Goal: Transaction & Acquisition: Download file/media

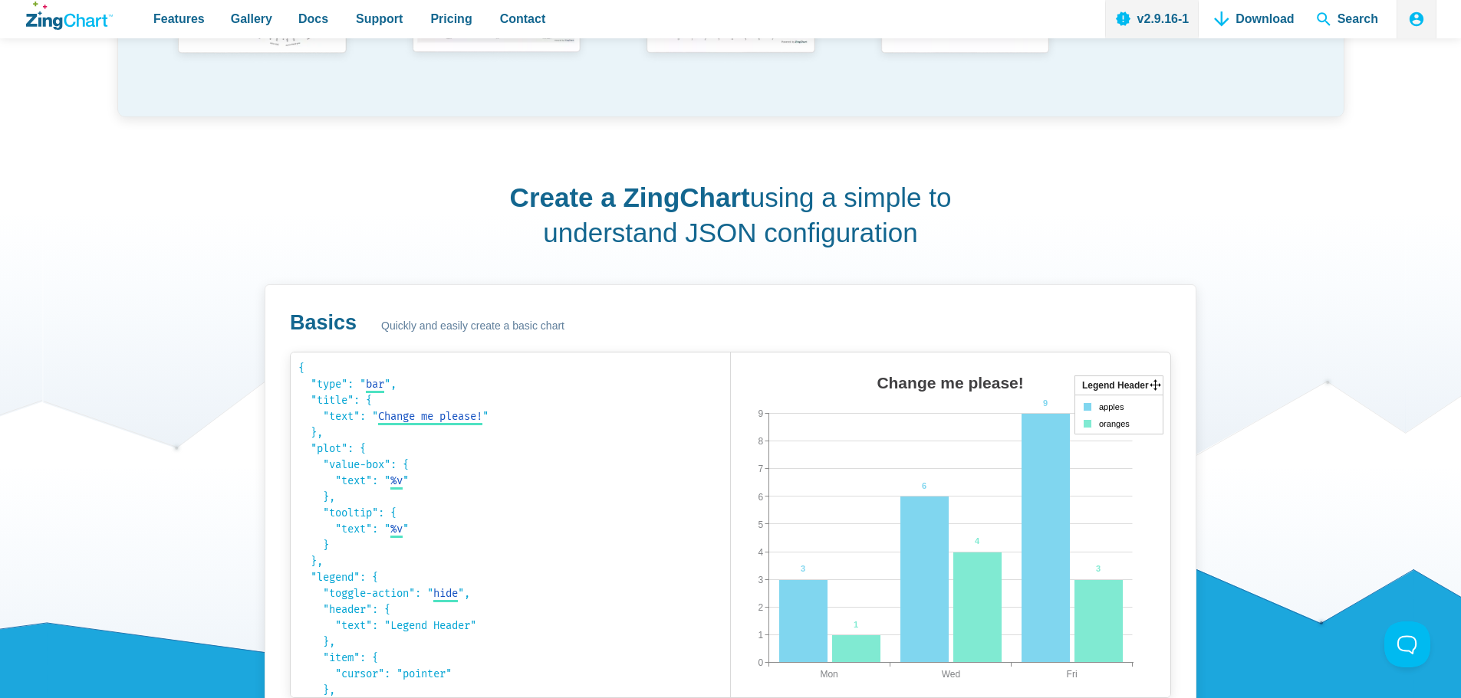
scroll to position [843, 0]
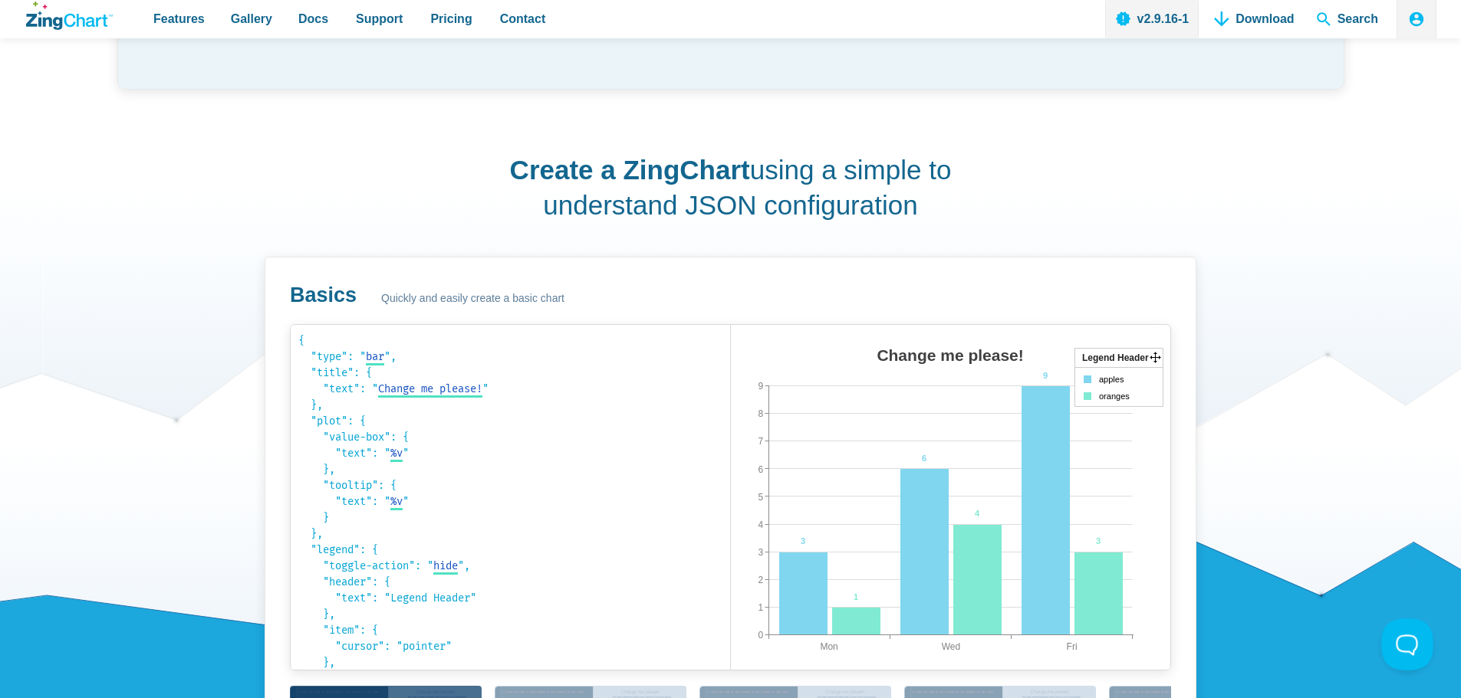
click at [1414, 647] on button at bounding box center [1404, 642] width 46 height 46
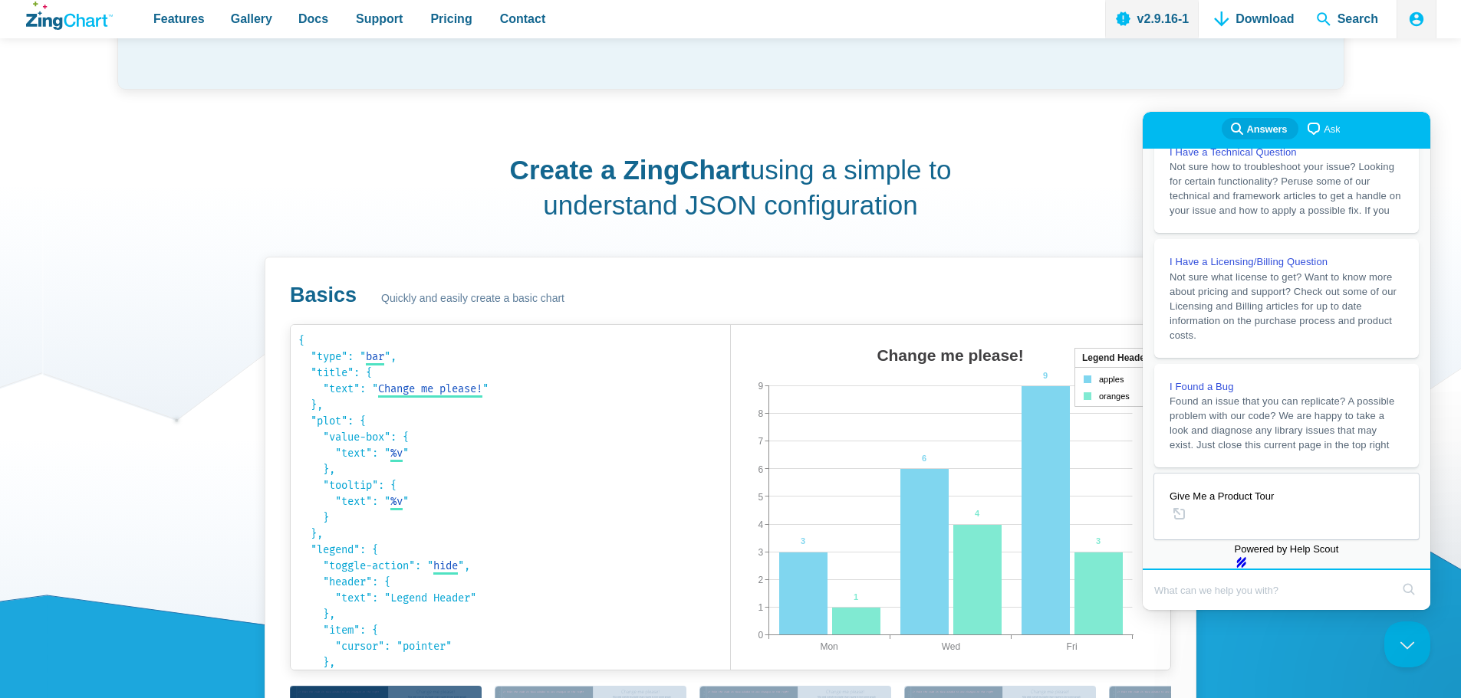
scroll to position [233, 0]
click at [1061, 167] on div "Create a ZingChart using a simple to understand JSON configuration Basics Quick…" at bounding box center [730, 474] width 1227 height 728
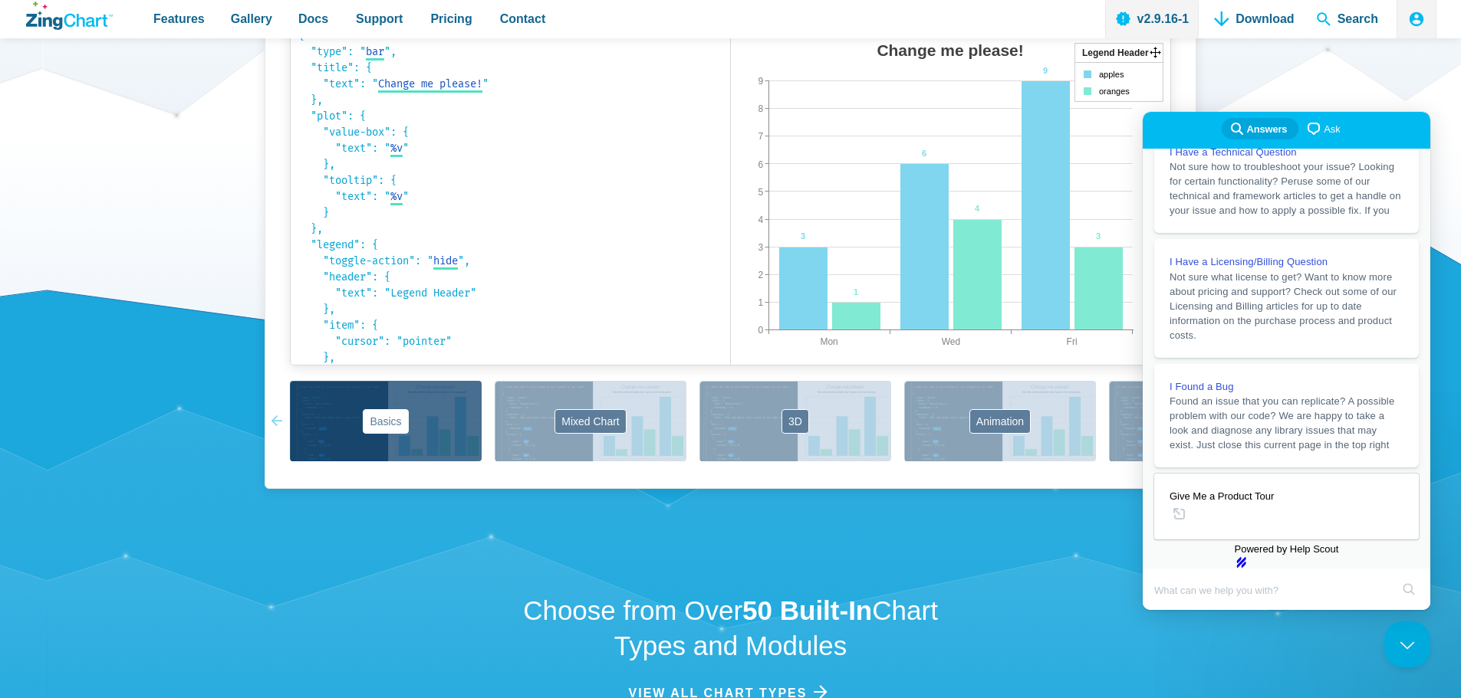
scroll to position [1150, 0]
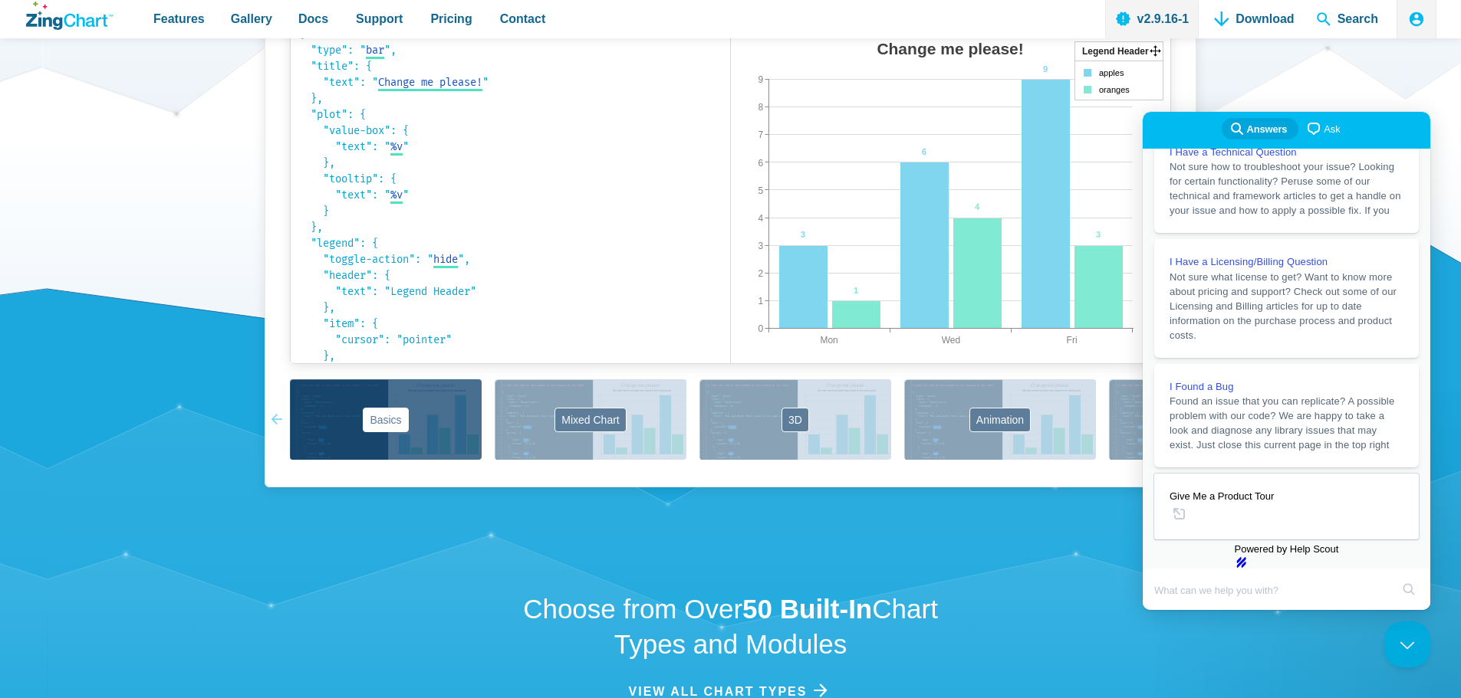
click at [1427, 595] on div "search" at bounding box center [1286, 589] width 288 height 41
click at [1408, 639] on button "Close Beacon popover" at bounding box center [1404, 642] width 46 height 46
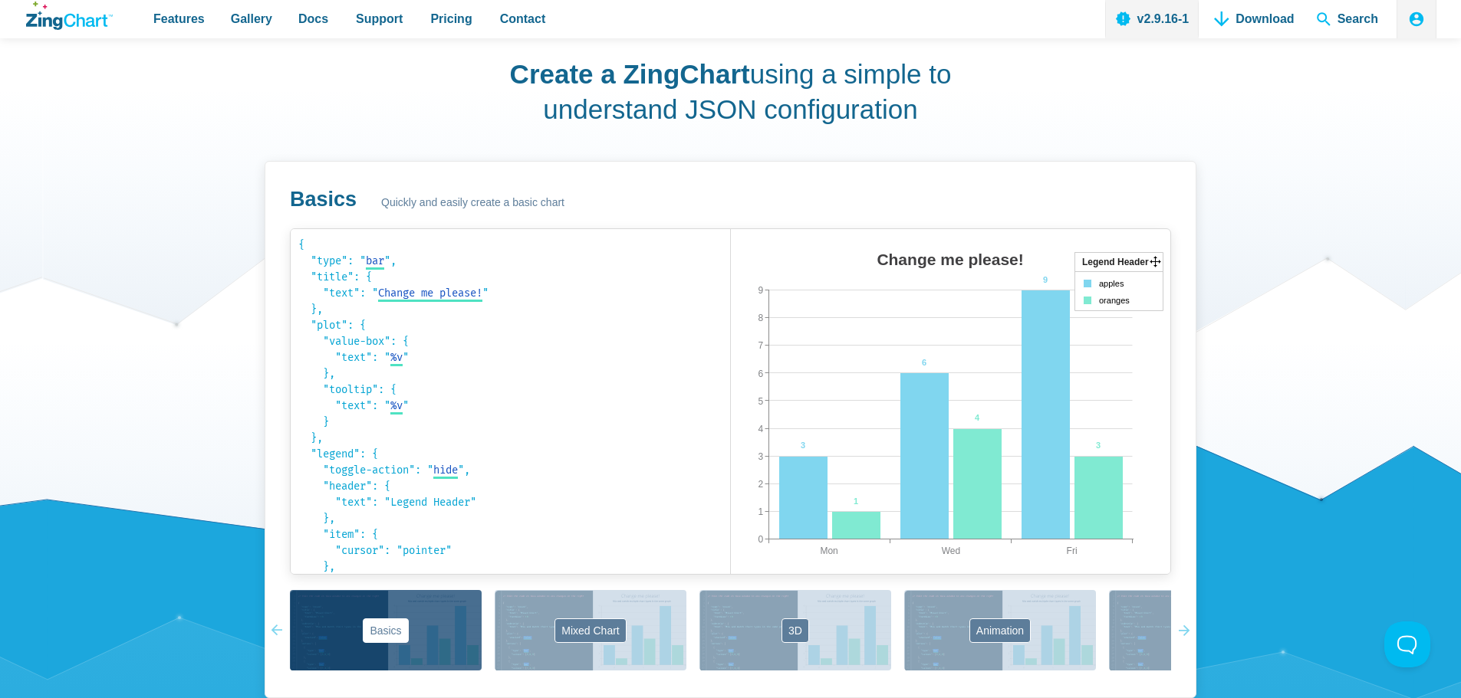
scroll to position [997, 0]
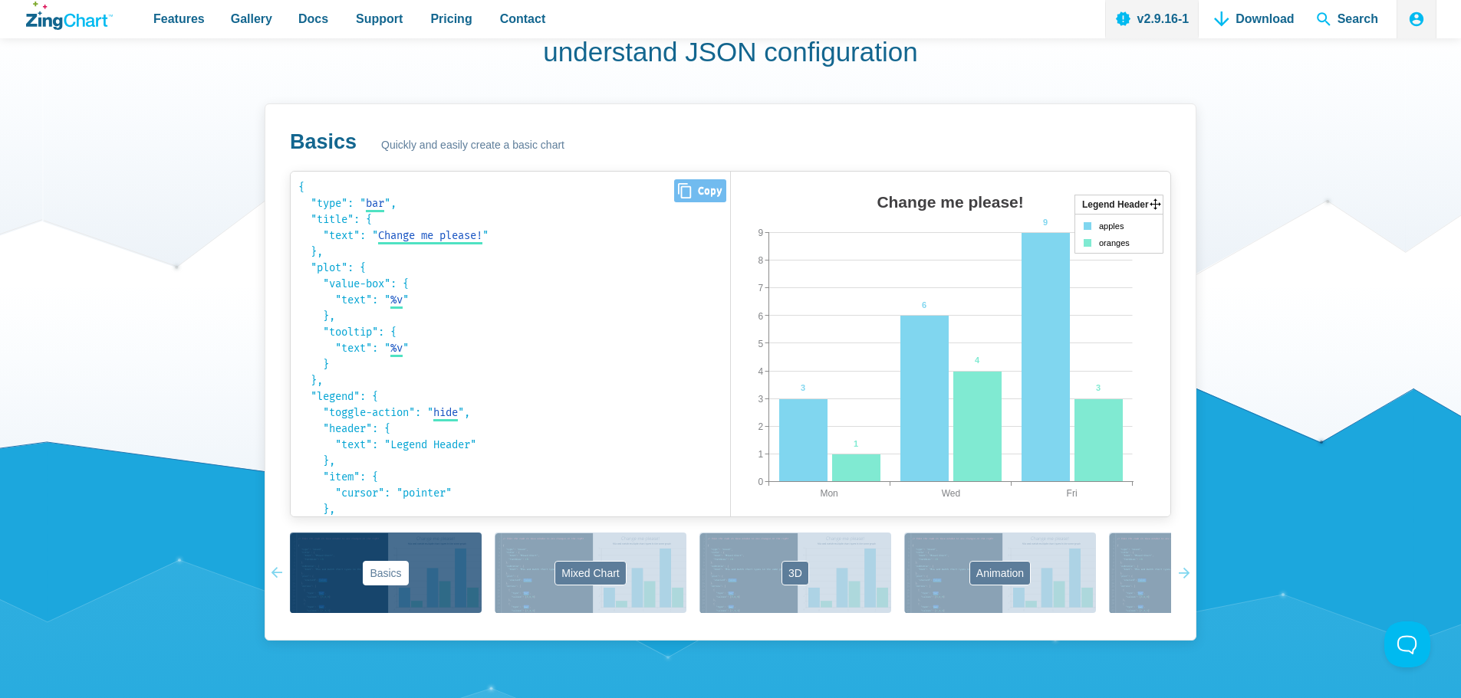
click at [394, 299] on code "{ "type": " bar bar area line radar scatter ", "title": { "text": " Change me p…" at bounding box center [510, 344] width 424 height 330
click at [392, 299] on code "{ "type": " bar bar area line radar scatter ", "title": { "text": " Change me p…" at bounding box center [510, 344] width 424 height 330
click at [391, 299] on code "{ "type": " bar bar area line radar scatter ", "title": { "text": " Change me p…" at bounding box center [510, 344] width 424 height 330
click at [389, 299] on code "{ "type": " bar bar area line radar scatter ", "title": { "text": " Change me p…" at bounding box center [510, 344] width 424 height 330
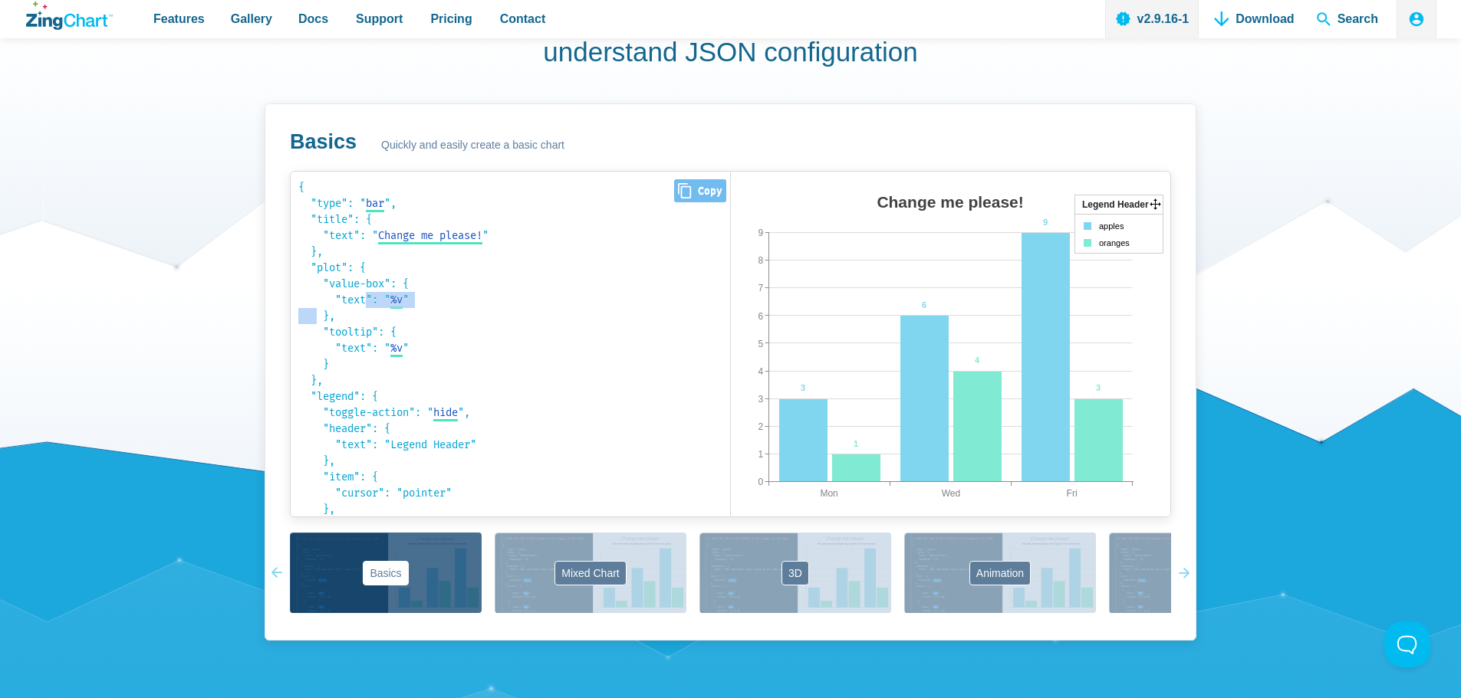
drag, startPoint x: 368, startPoint y: 300, endPoint x: 316, endPoint y: 311, distance: 53.4
click at [316, 311] on code "{ "type": " bar bar area line radar scatter ", "title": { "text": " Change me p…" at bounding box center [510, 344] width 424 height 330
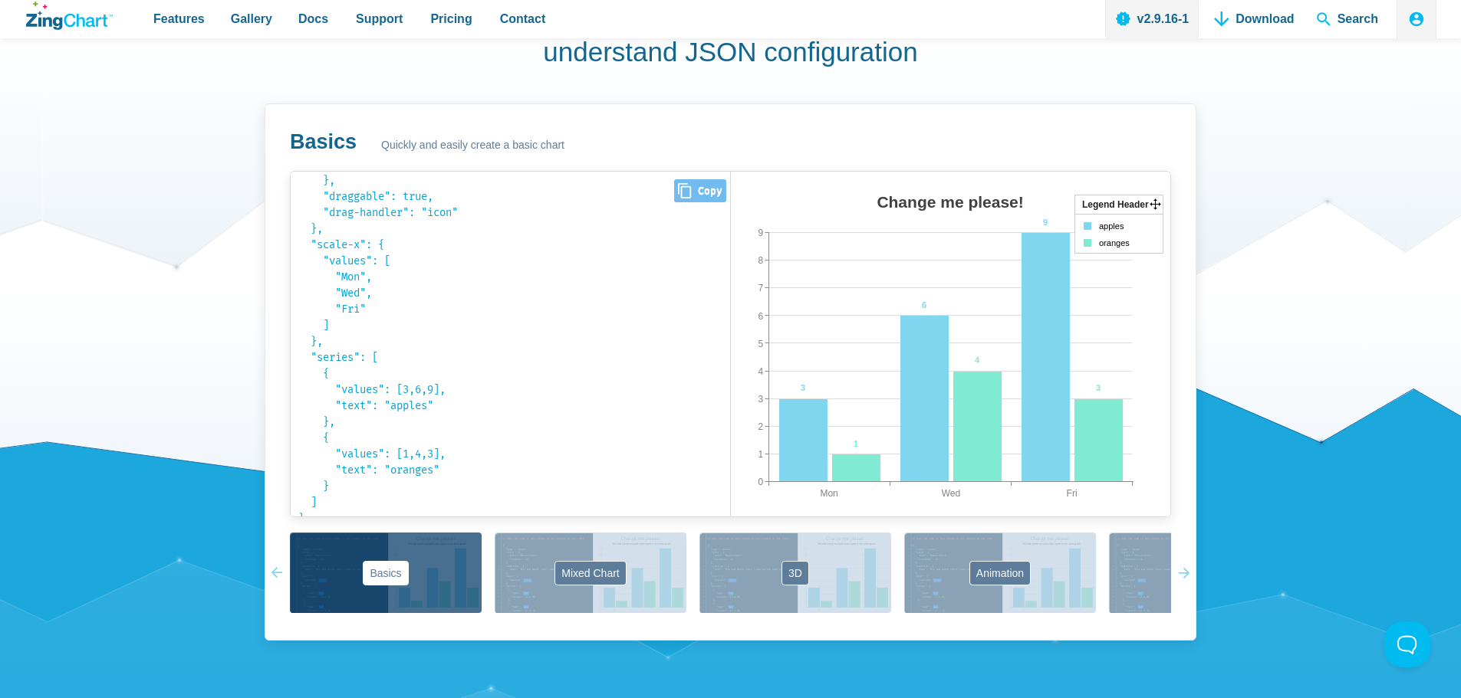
scroll to position [339, 0]
click at [508, 598] on button "Mixed Chart" at bounding box center [591, 573] width 192 height 81
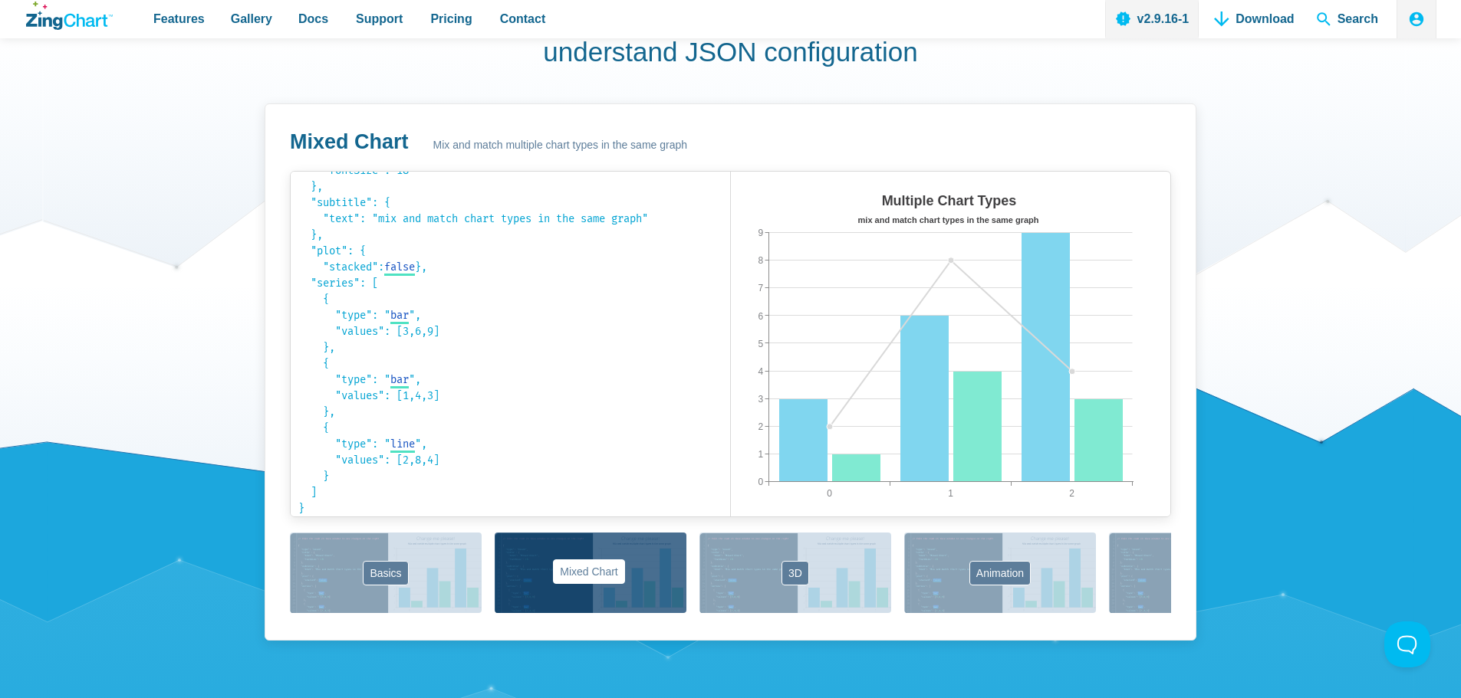
scroll to position [97, 0]
click at [733, 540] on button "3D" at bounding box center [795, 573] width 192 height 81
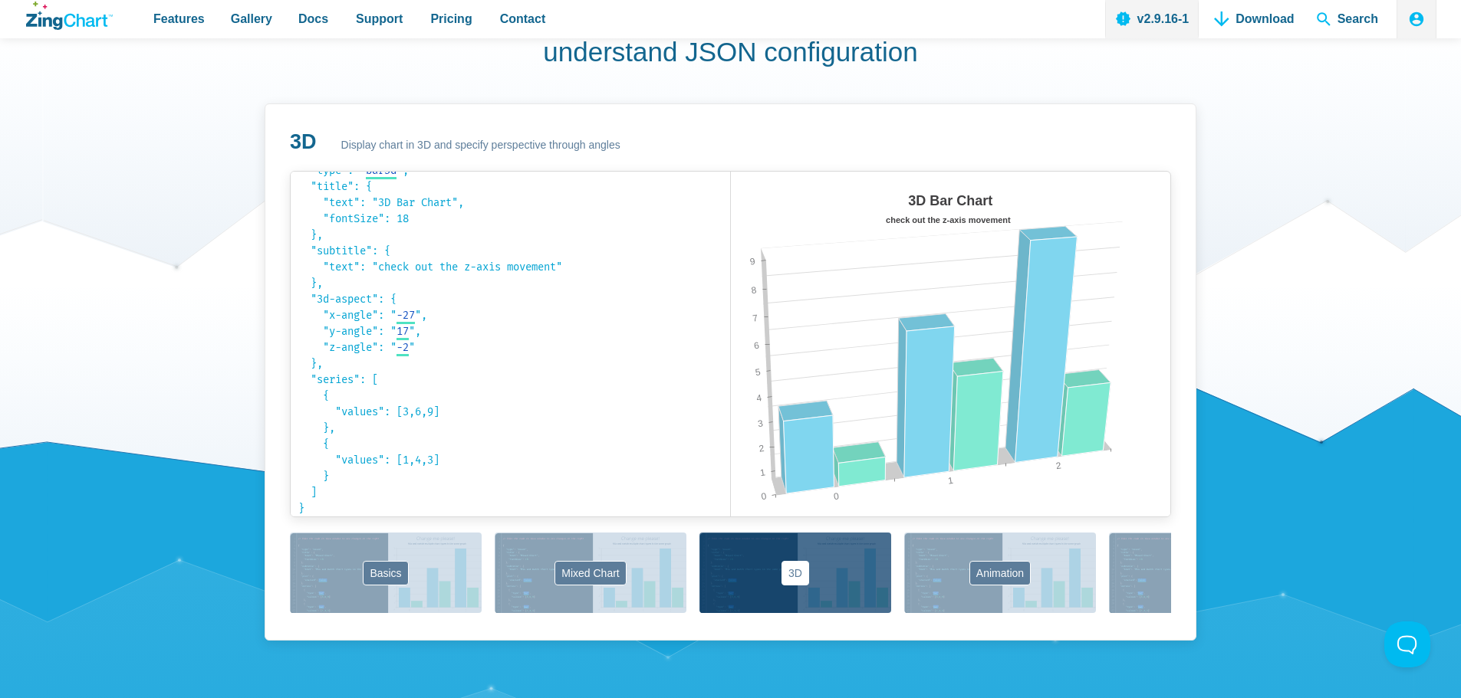
click at [1161, 576] on button "Labels" at bounding box center [1205, 573] width 192 height 81
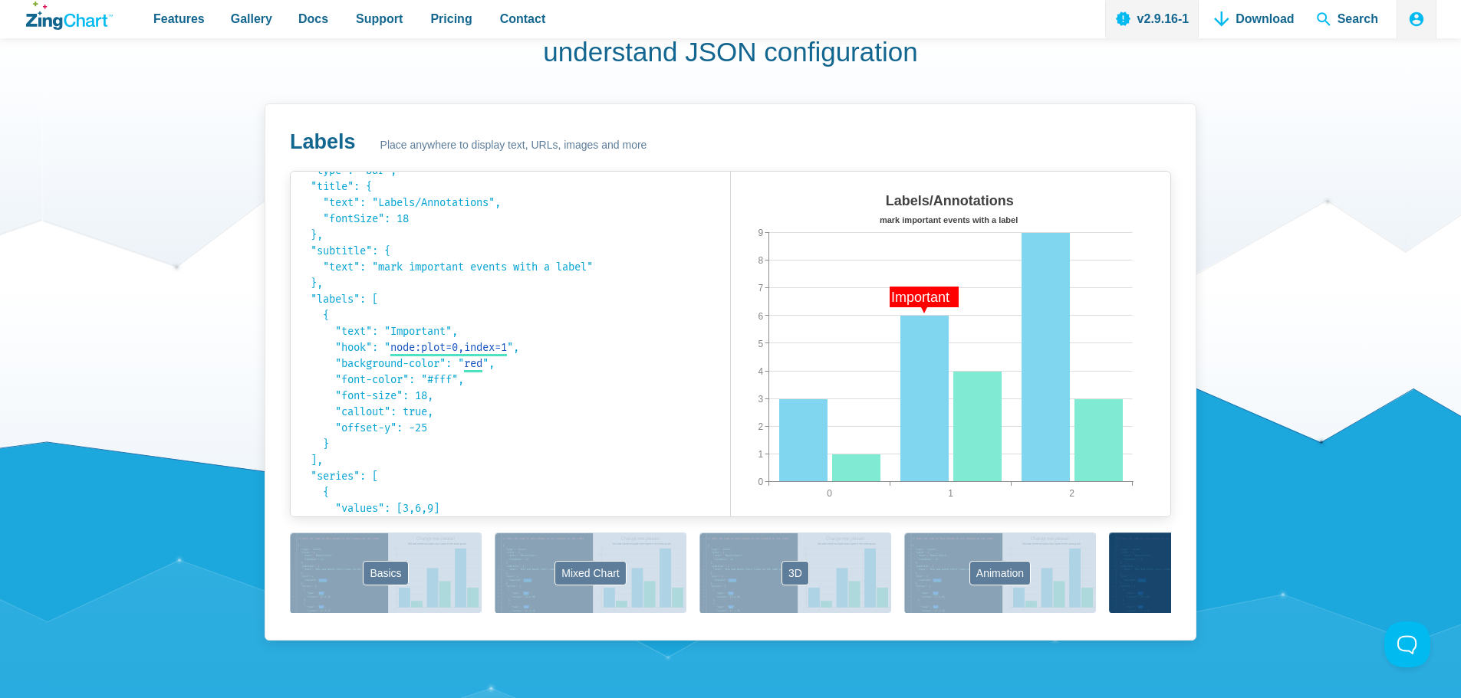
scroll to position [130, 0]
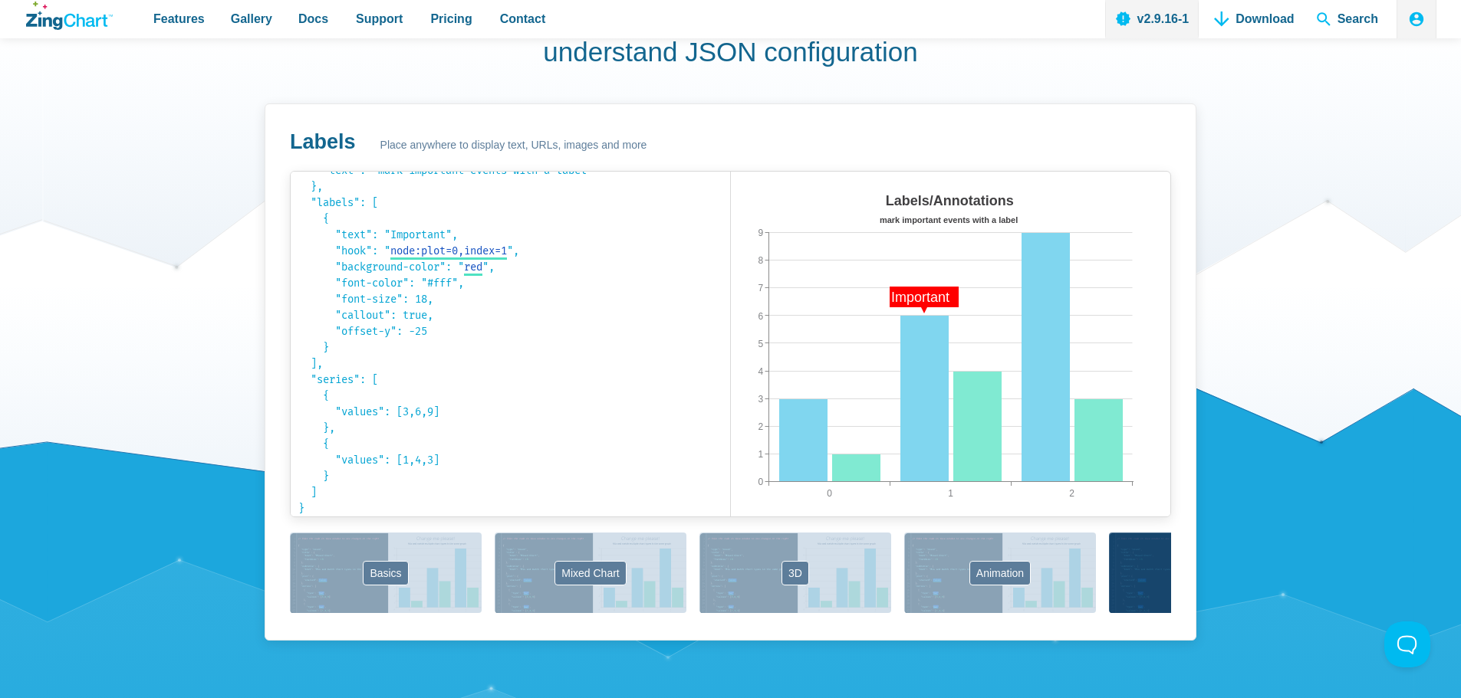
click at [1144, 560] on div "Basics Mixed Chart 3D Animation Labels Markers Scales Zooming" at bounding box center [730, 574] width 881 height 83
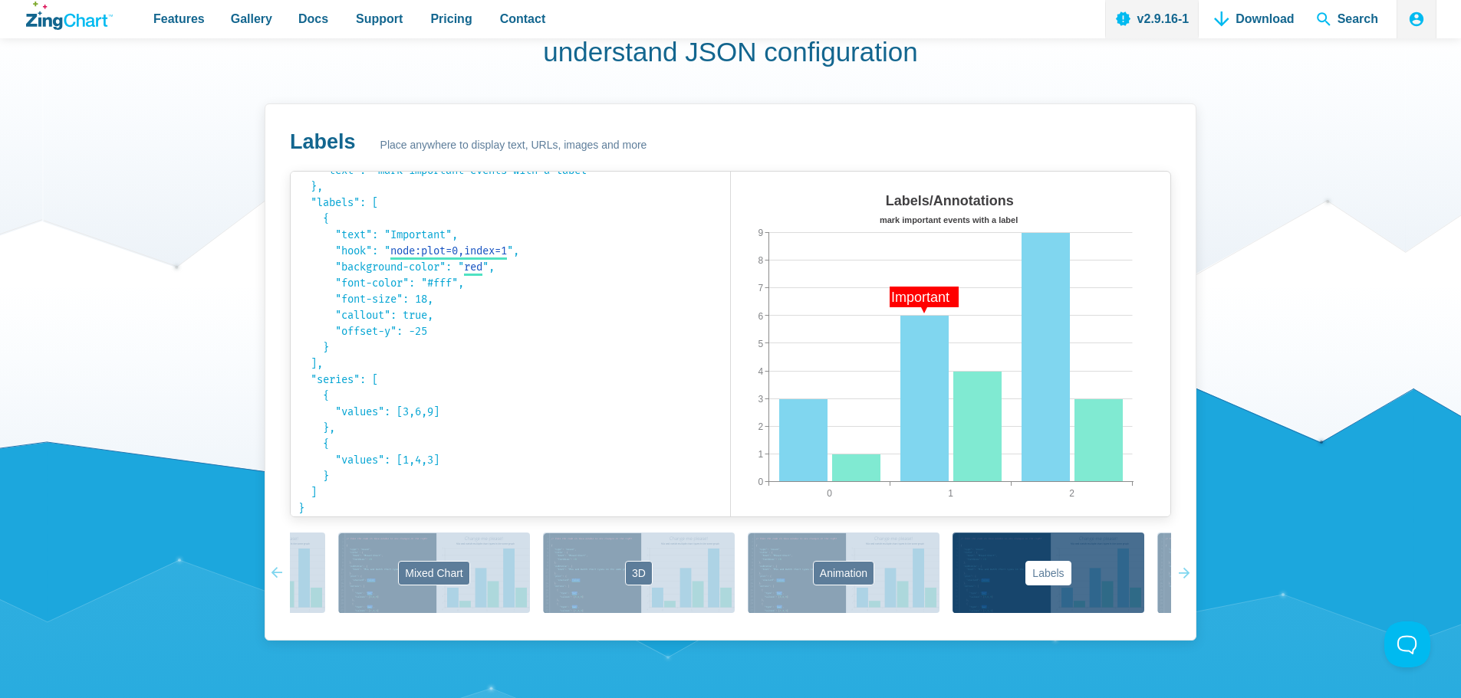
scroll to position [0, 169]
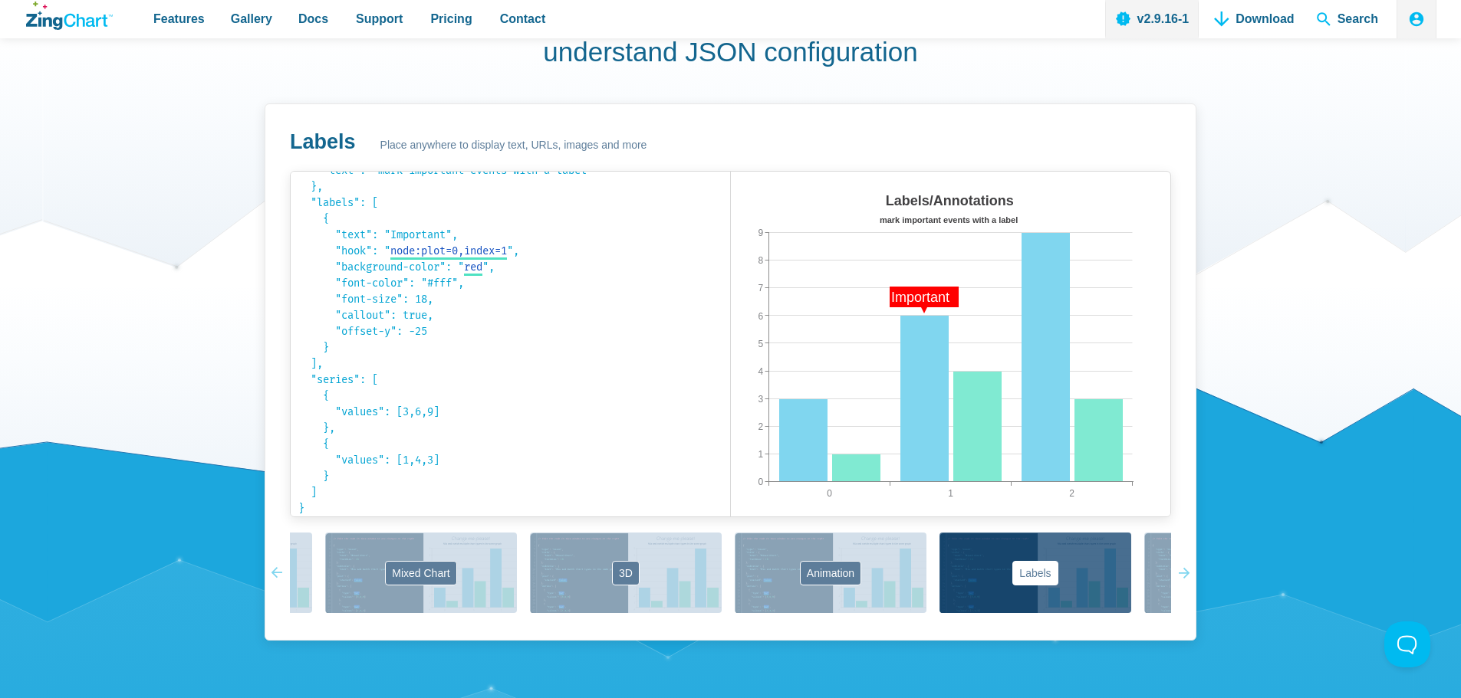
drag, startPoint x: 1142, startPoint y: 559, endPoint x: 655, endPoint y: 700, distance: 507.6
click at [955, 605] on div "Basics Mixed Chart 3D Animation Labels Markers Scales Zooming" at bounding box center [730, 574] width 881 height 83
click at [968, 586] on button "Labels" at bounding box center [1035, 573] width 192 height 81
click at [1037, 574] on button "Labels" at bounding box center [1035, 573] width 192 height 81
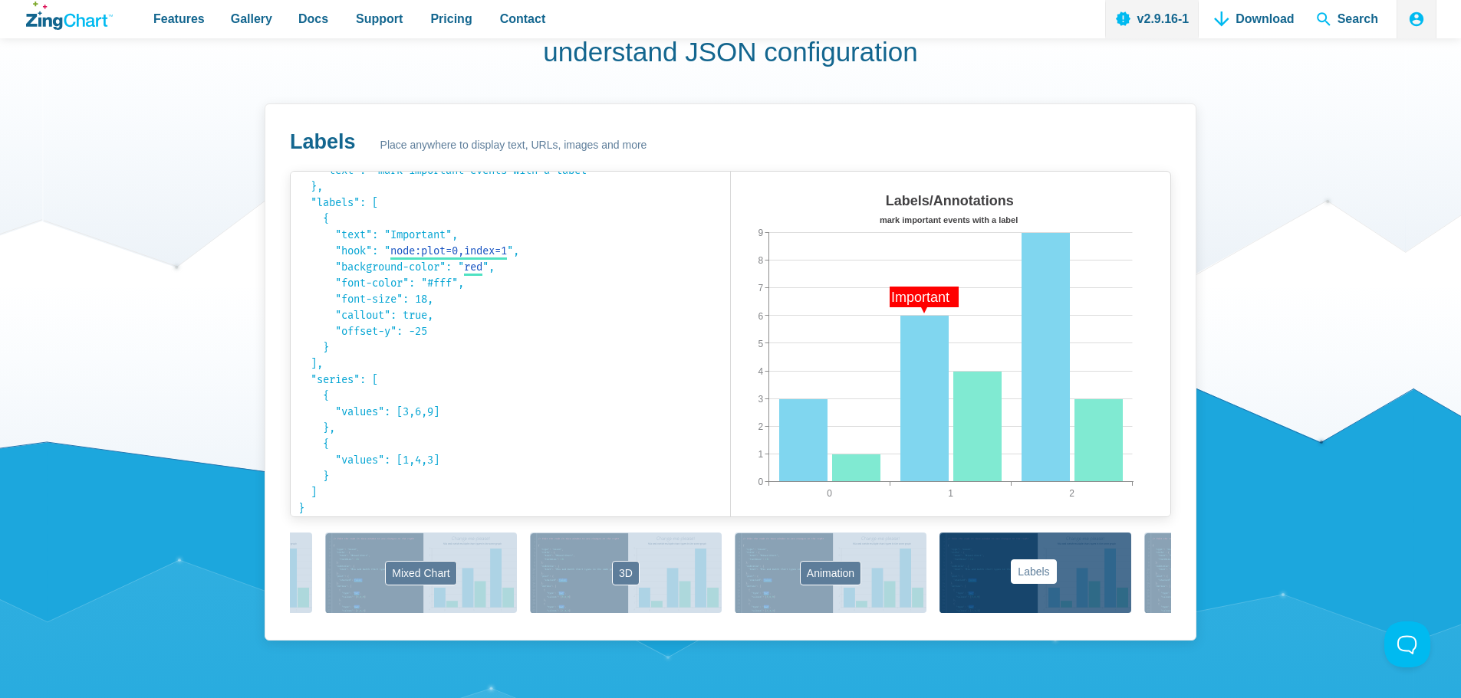
click at [1037, 573] on button "Labels" at bounding box center [1035, 573] width 192 height 81
click at [1036, 573] on button "Labels" at bounding box center [1035, 573] width 192 height 81
click at [823, 580] on button "Animation" at bounding box center [831, 573] width 192 height 81
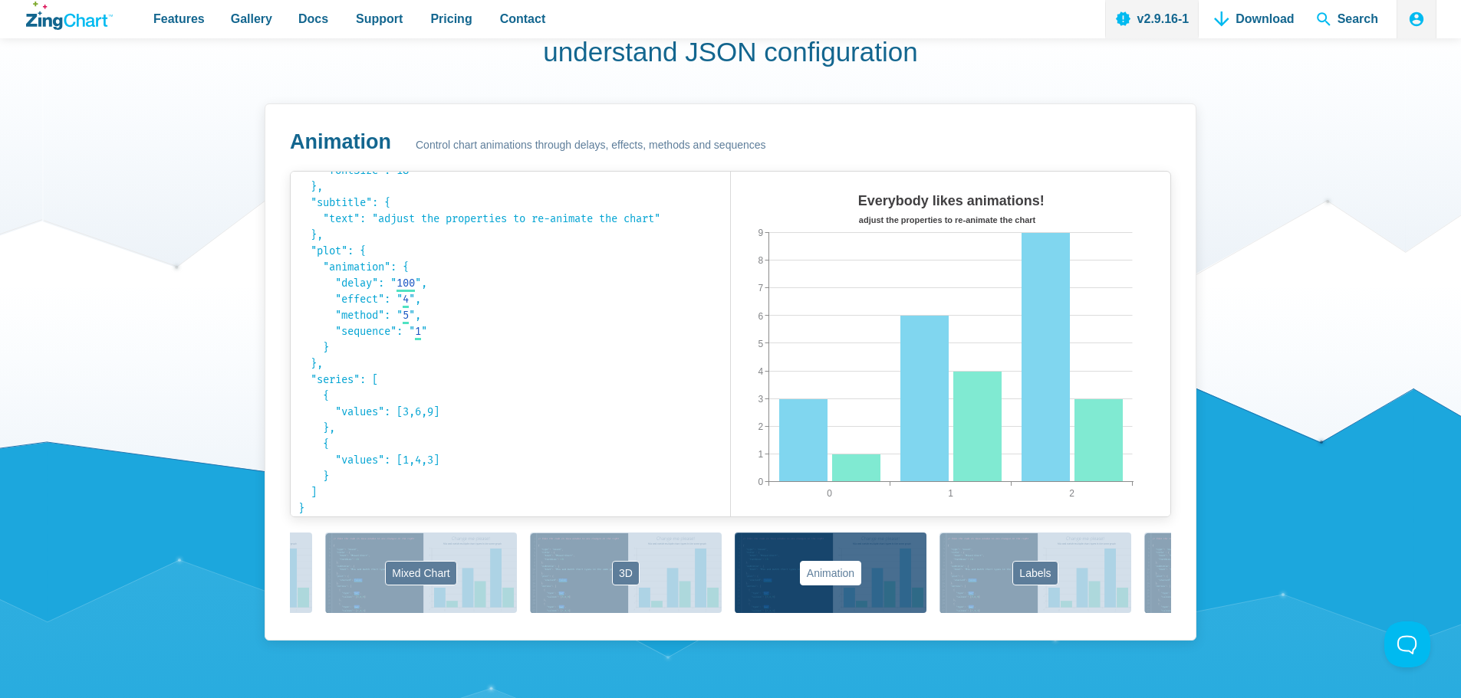
click at [1043, 558] on div "Basics Mixed Chart 3D Animation Labels Markers Scales Zooming" at bounding box center [730, 574] width 881 height 83
click at [1029, 574] on div "Basics Mixed Chart 3D Animation Labels Markers Scales Zooming" at bounding box center [730, 574] width 881 height 83
click at [1156, 550] on div "Basics Mixed Chart 3D Animation Labels Markers Scales Zooming" at bounding box center [730, 574] width 881 height 83
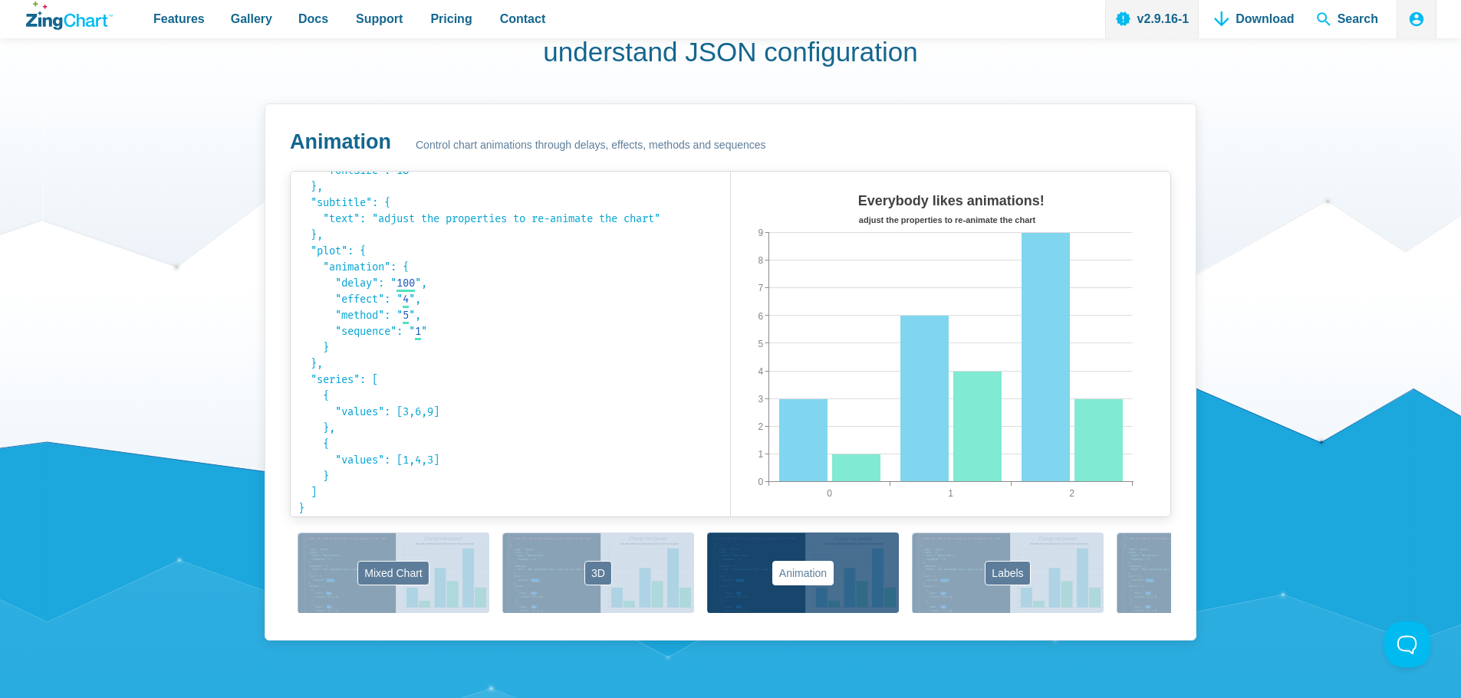
scroll to position [0, 347]
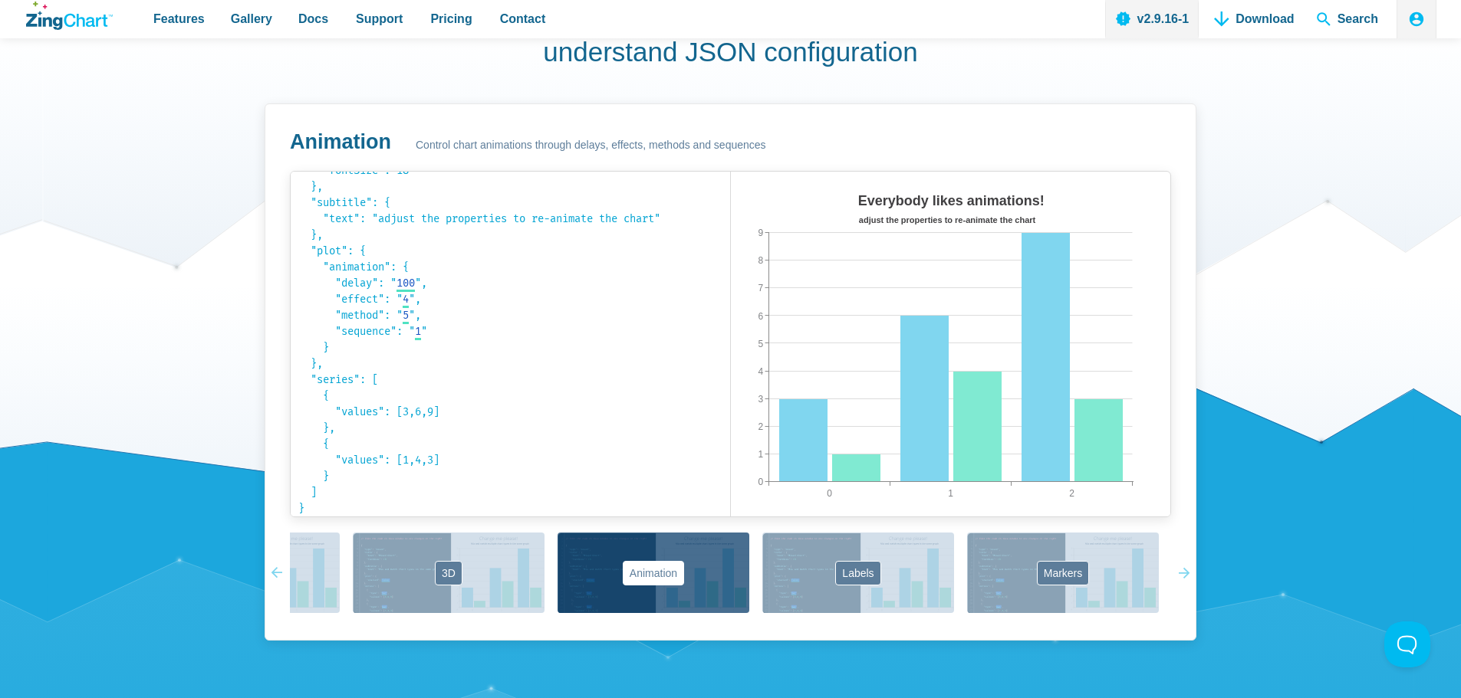
drag, startPoint x: 1155, startPoint y: 558, endPoint x: 698, endPoint y: 675, distance: 470.8
click at [668, 694] on div "See what [PERSON_NAME]'s 50+ built-in chart types & modules can do for your dat…" at bounding box center [730, 264] width 1461 height 2444
click at [1054, 571] on div "Basics Mixed Chart 3D Animation Labels Markers Scales Zooming" at bounding box center [730, 574] width 881 height 83
click at [1272, 15] on link "Download" at bounding box center [1254, 19] width 92 height 38
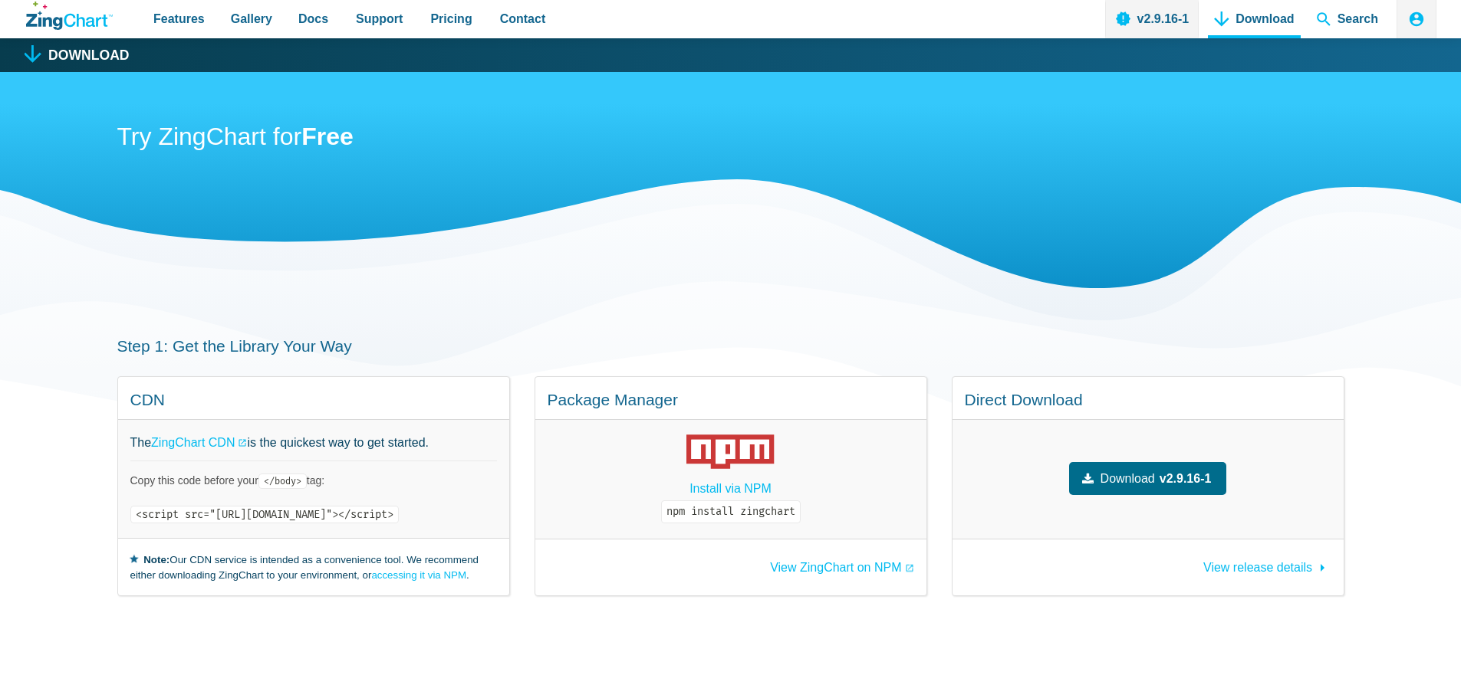
click at [800, 513] on code "npm install zingchart" at bounding box center [731, 512] width 140 height 23
click at [1406, 645] on button at bounding box center [1404, 642] width 46 height 46
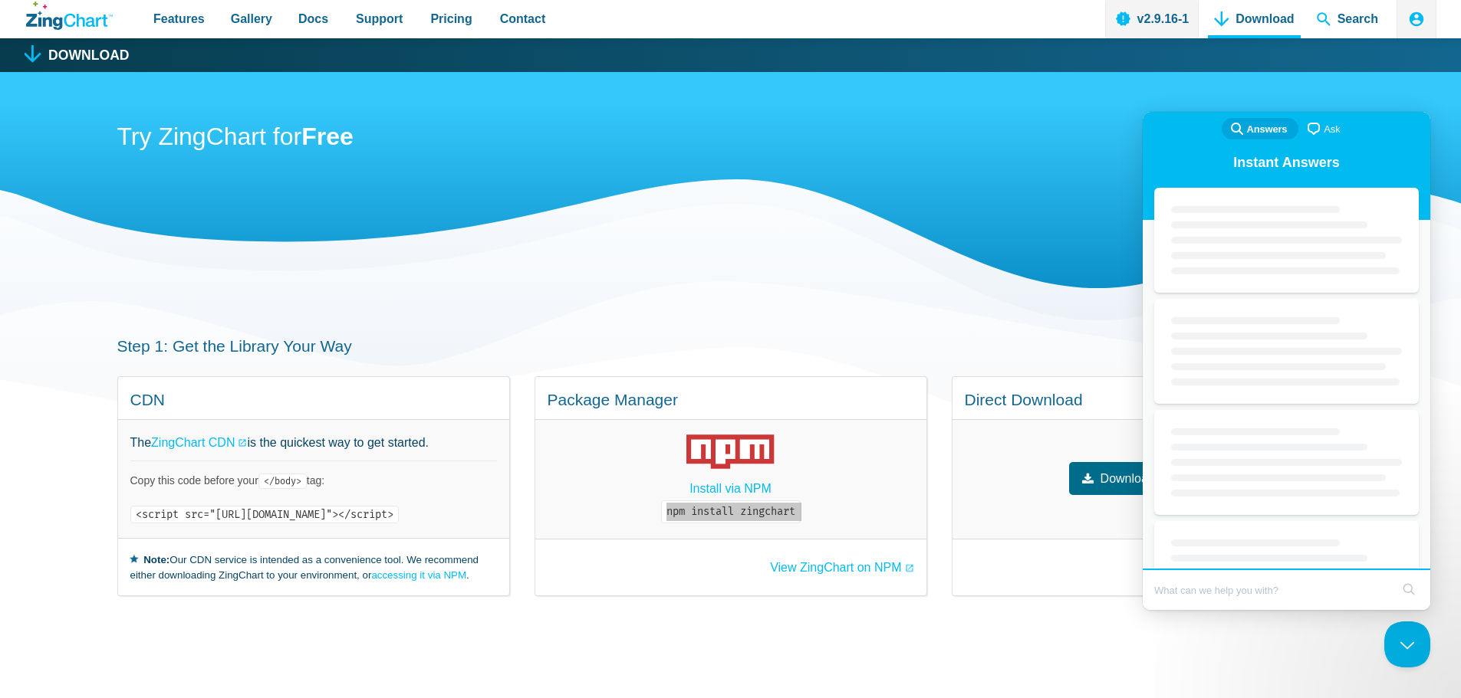
click at [1408, 638] on button "Close Beacon popover" at bounding box center [1407, 645] width 46 height 46
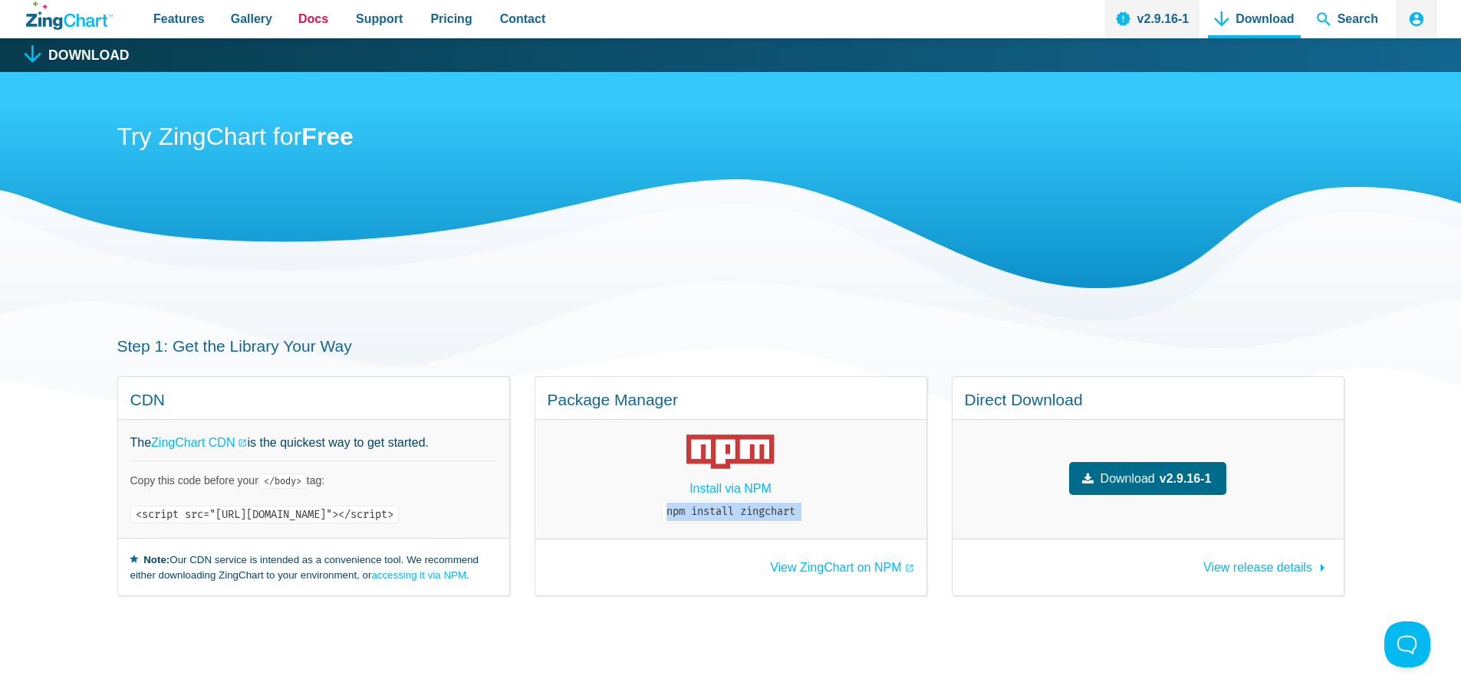
click at [298, 27] on span "Docs" at bounding box center [313, 18] width 30 height 21
